Goal: Communication & Community: Connect with others

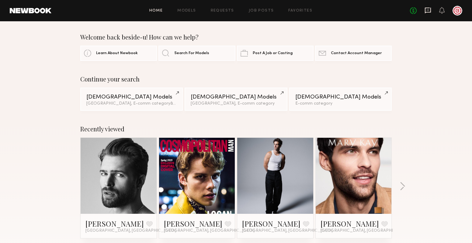
click at [430, 10] on icon at bounding box center [428, 10] width 7 height 7
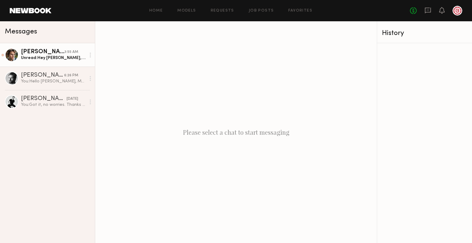
click at [54, 54] on div "Logan S." at bounding box center [43, 52] width 44 height 6
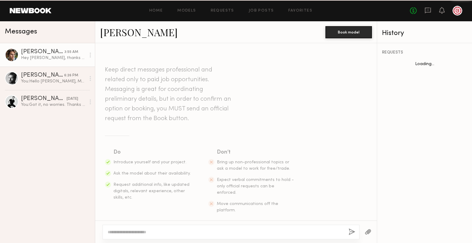
scroll to position [243, 0]
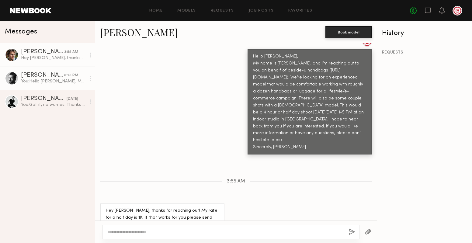
click at [60, 79] on div "You: Hello Rhett, My name is Michelle, and I’m reaching out to you on behalf of…" at bounding box center [53, 82] width 65 height 6
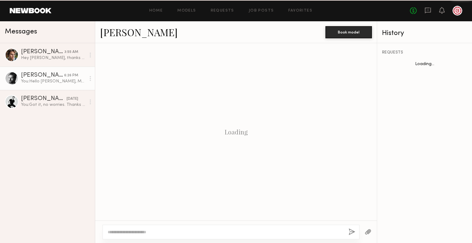
scroll to position [172, 0]
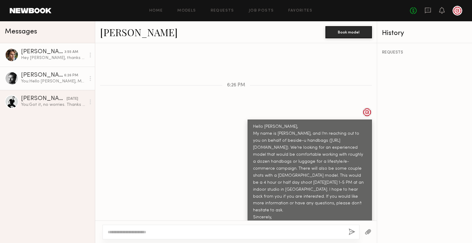
click at [60, 58] on div "Hey Michelle, thanks for reaching out! My rate for a half day is 1K. If that wo…" at bounding box center [53, 58] width 65 height 6
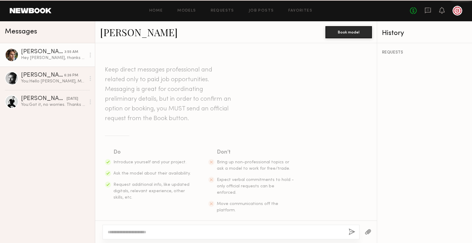
scroll to position [243, 0]
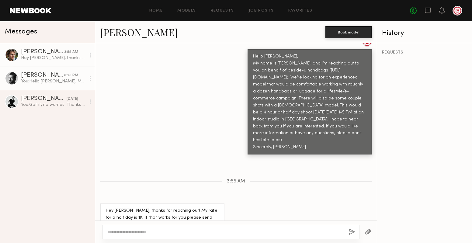
click at [66, 79] on div "You: Hello Rhett, My name is Michelle, and I’m reaching out to you on behalf of…" at bounding box center [53, 82] width 65 height 6
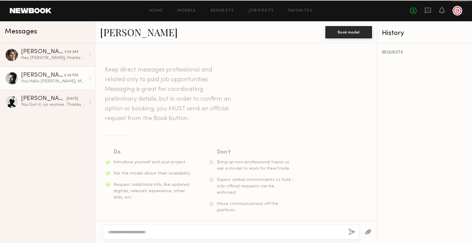
scroll to position [172, 0]
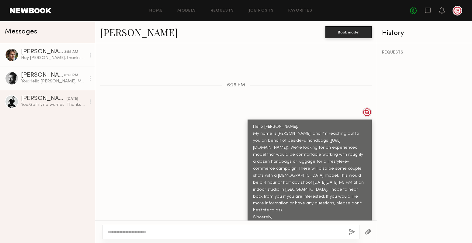
click at [65, 56] on div "Hey Michelle, thanks for reaching out! My rate for a half day is 1K. If that wo…" at bounding box center [53, 58] width 65 height 6
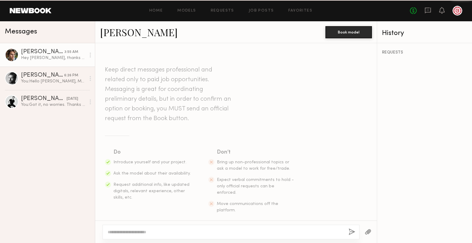
scroll to position [243, 0]
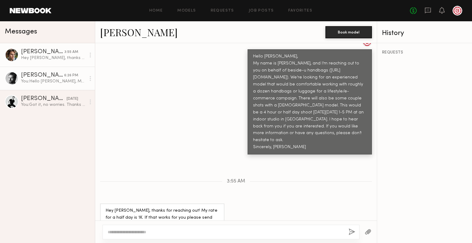
click at [52, 81] on div "You: Hello Rhett, My name is Michelle, and I’m reaching out to you on behalf of…" at bounding box center [53, 82] width 65 height 6
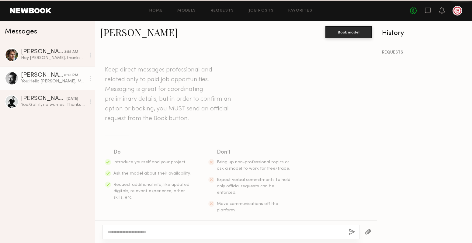
scroll to position [172, 0]
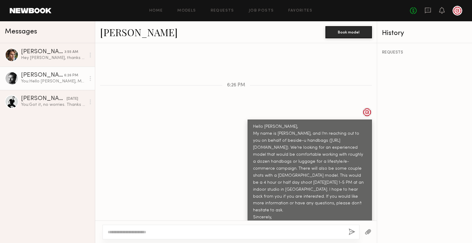
click at [121, 31] on link "Rhett W." at bounding box center [139, 32] width 78 height 13
click at [155, 12] on link "Home" at bounding box center [156, 11] width 14 height 4
